Goal: Task Accomplishment & Management: Use online tool/utility

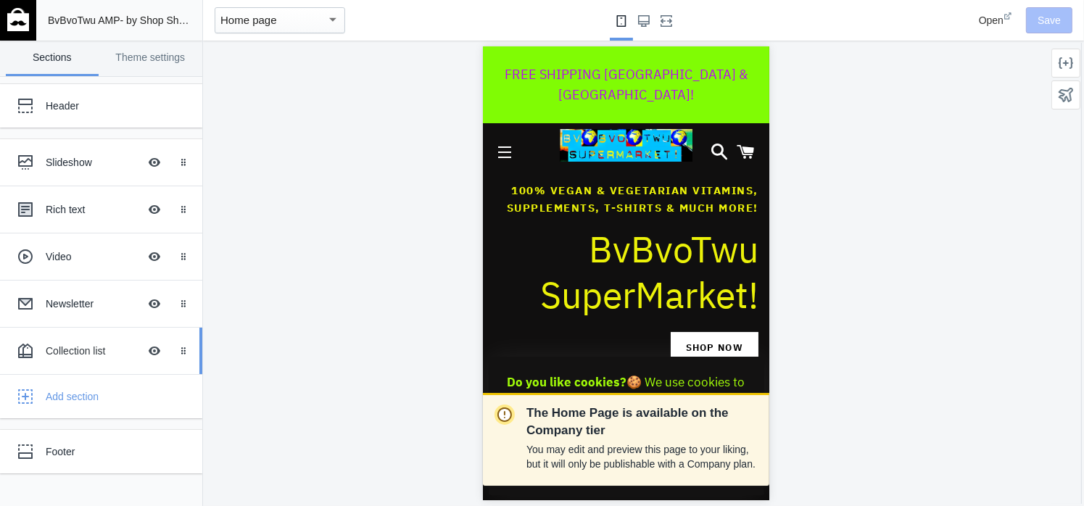
click at [96, 355] on div "Collection list" at bounding box center [92, 351] width 93 height 15
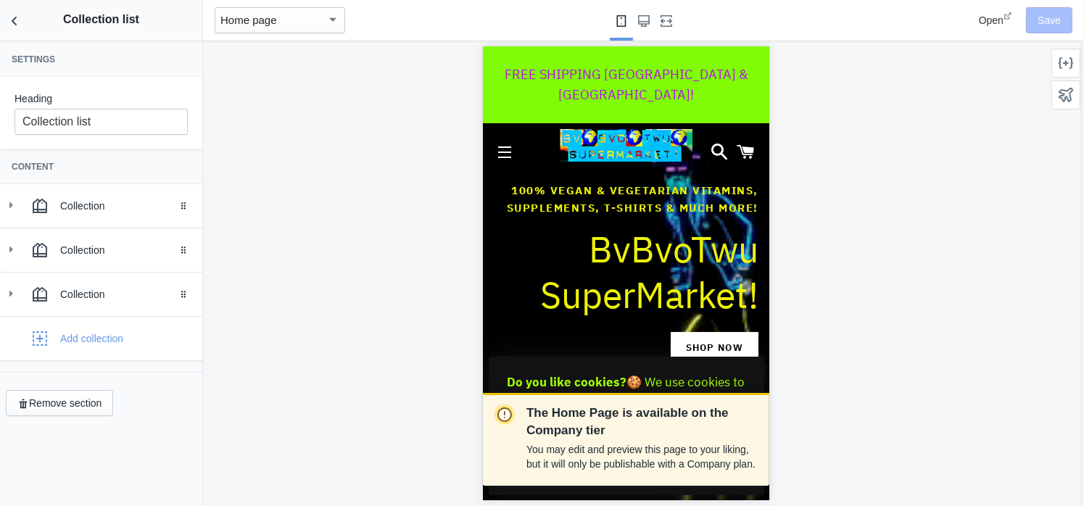
scroll to position [1815, 0]
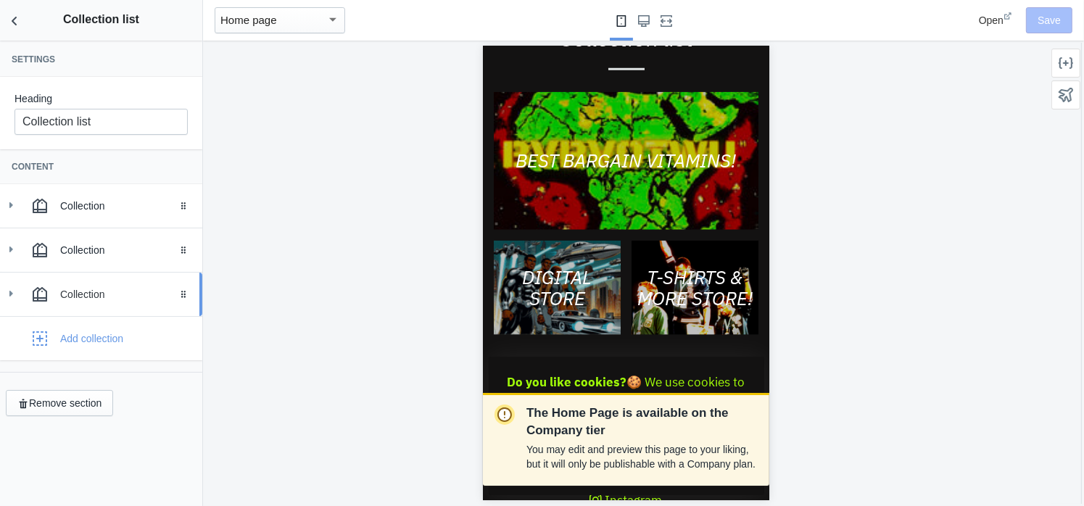
click at [96, 290] on div "Collection" at bounding box center [125, 294] width 131 height 15
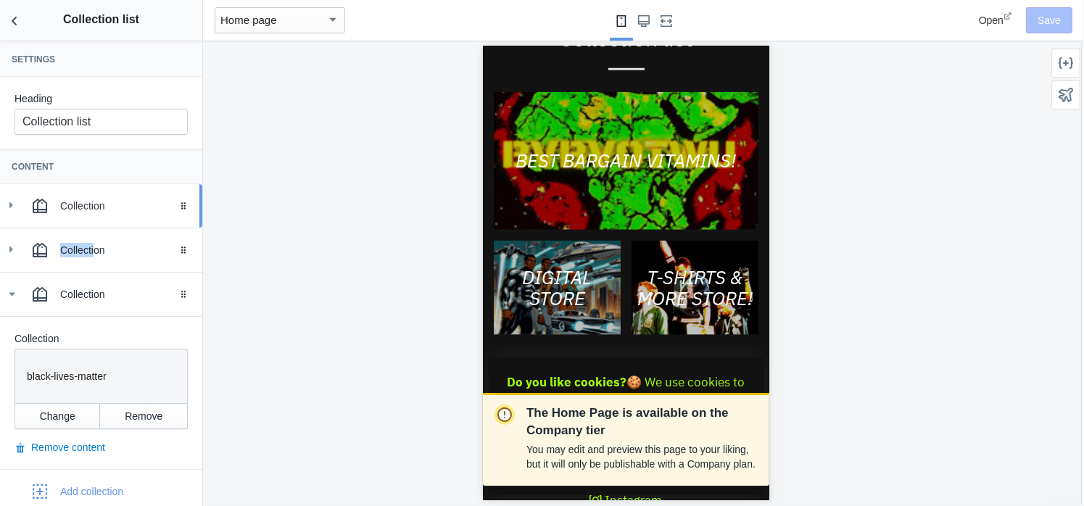
drag, startPoint x: 94, startPoint y: 255, endPoint x: 107, endPoint y: 222, distance: 35.8
type textarea "Collecti"
click at [107, 222] on div "Collection Drag to reorder Collection Collection bvbvotwu-bargain-vitamins-supp…" at bounding box center [101, 348] width 202 height 329
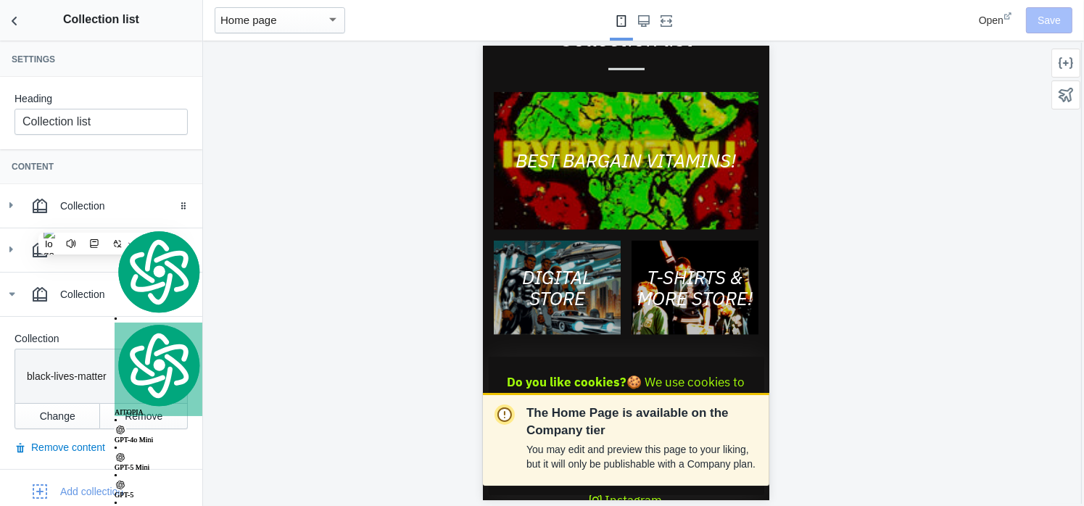
click at [273, 268] on div "The Home Page is available on the Company tier You may edit and preview this pa…" at bounding box center [626, 274] width 846 height 466
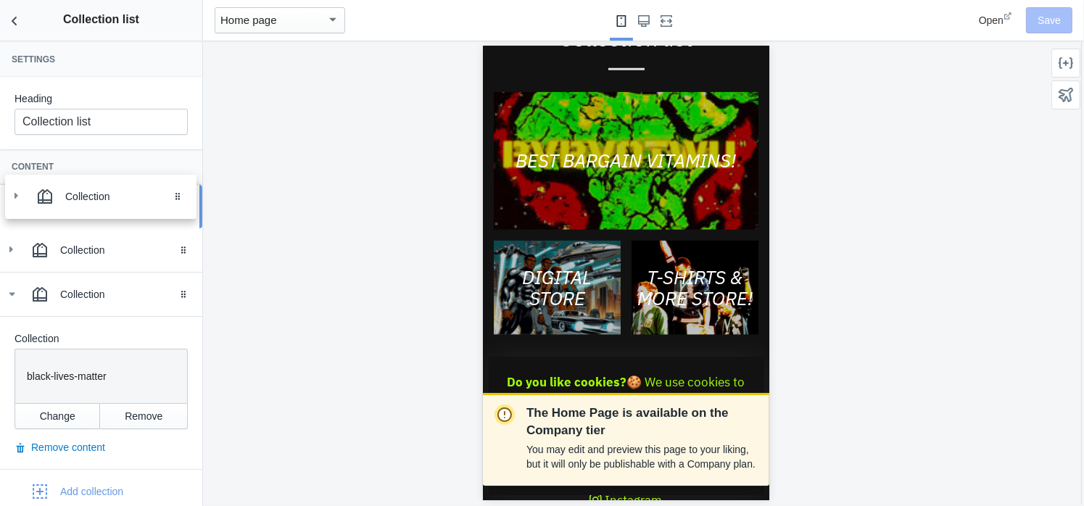
drag, startPoint x: 177, startPoint y: 254, endPoint x: 181, endPoint y: 201, distance: 53.1
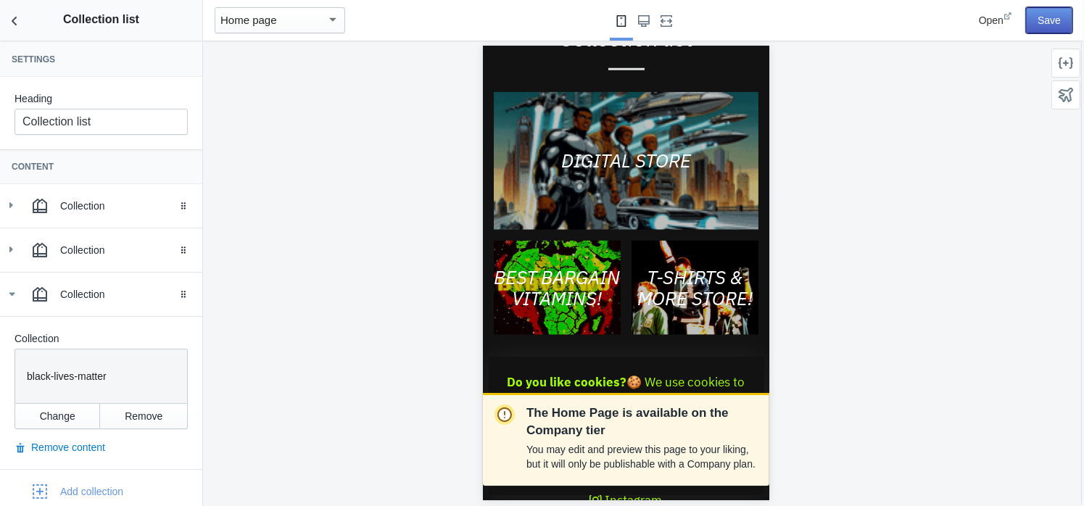
click at [1056, 20] on button "Save" at bounding box center [1049, 20] width 46 height 26
click at [16, 23] on icon "Back to sections" at bounding box center [14, 21] width 15 height 15
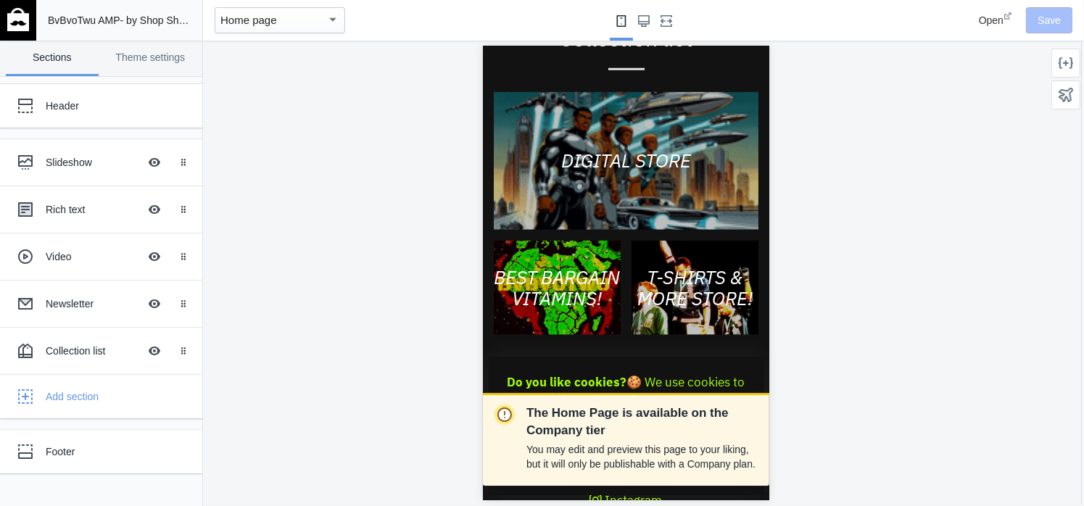
click at [20, 20] on img at bounding box center [18, 19] width 22 height 23
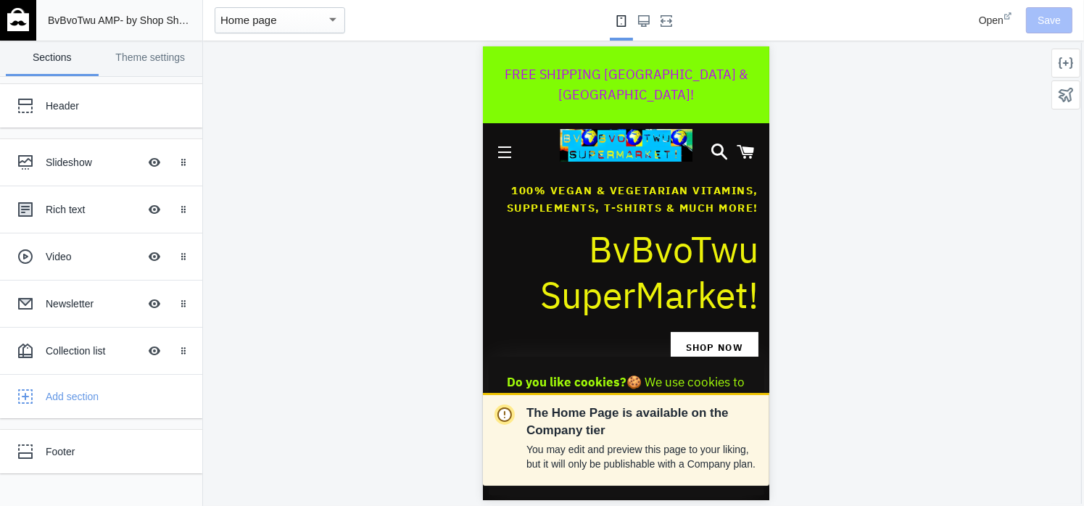
click at [1050, 23] on div "Open Save" at bounding box center [999, 20] width 160 height 41
click at [75, 15] on span "BvBvoTwu AMP" at bounding box center [84, 21] width 73 height 12
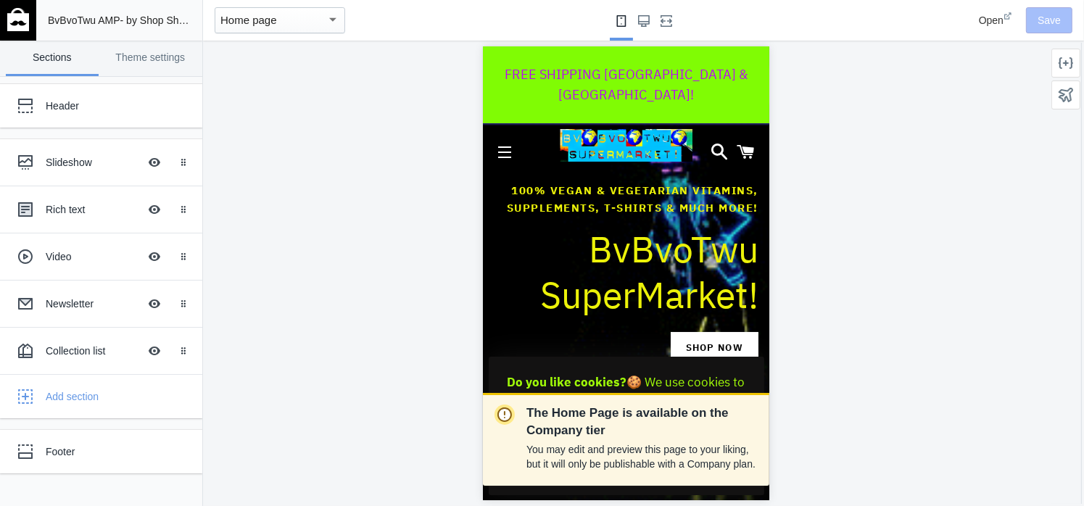
click at [17, 25] on img at bounding box center [18, 19] width 22 height 23
